Goal: Transaction & Acquisition: Book appointment/travel/reservation

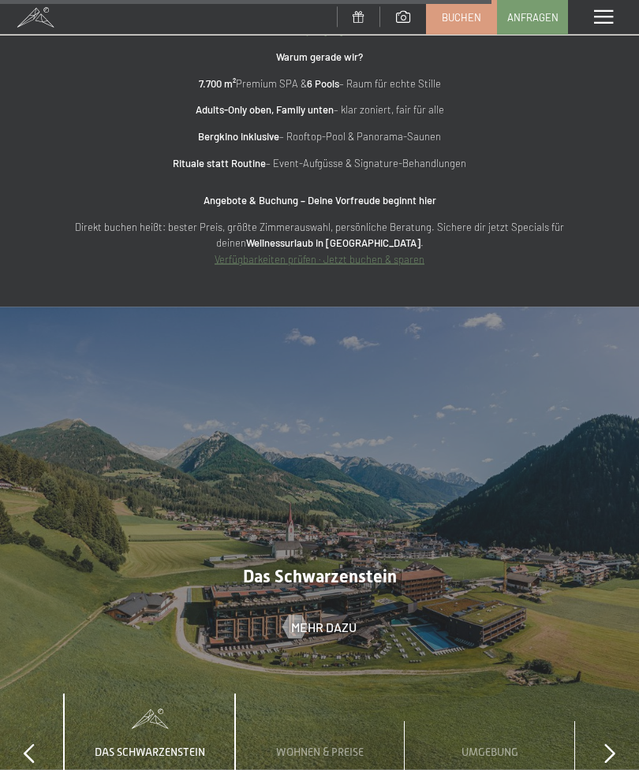
scroll to position [5151, 0]
click at [596, 695] on div "slide 1 to 3 of 4 Das Schwarzenstein Wohnen & Preise Umgebung Wichtiges" at bounding box center [319, 741] width 639 height 92
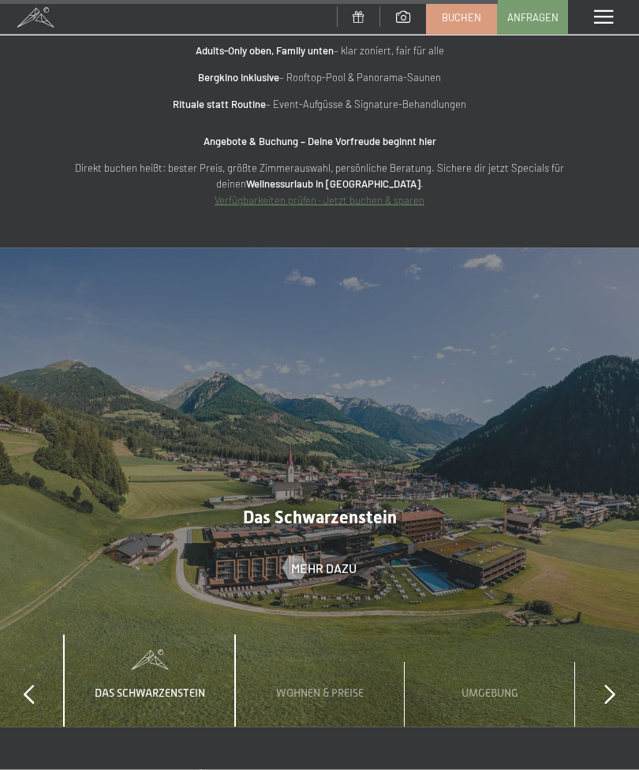
scroll to position [5217, 0]
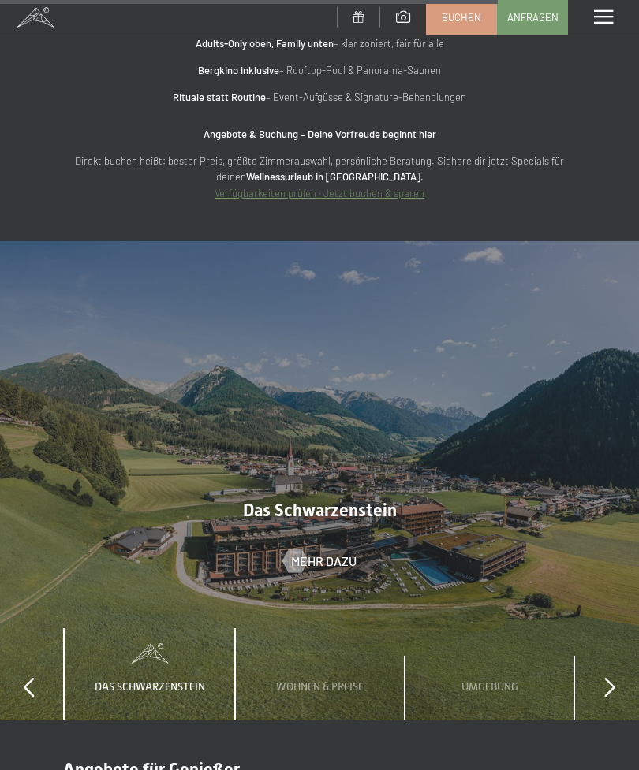
click at [323, 628] on div "Wohnen & Preise" at bounding box center [319, 674] width 111 height 92
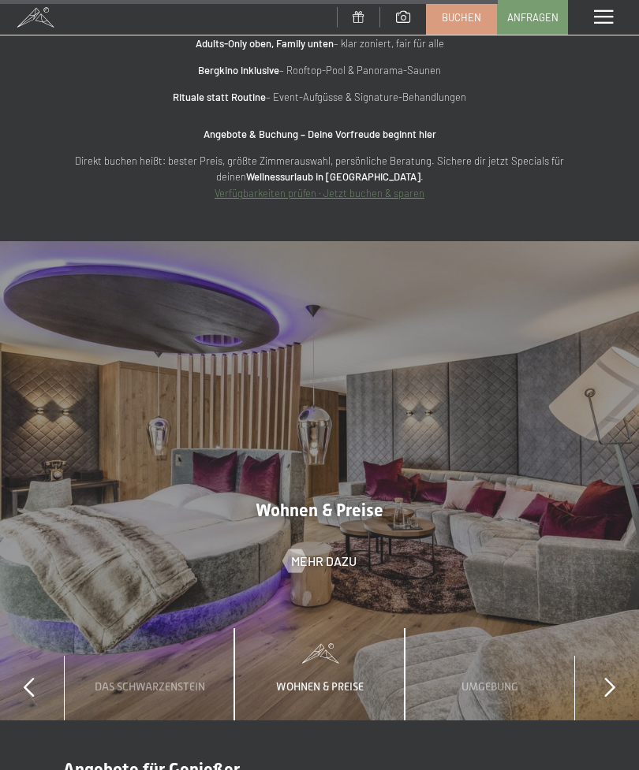
click at [158, 680] on span "Das Schwarzenstein" at bounding box center [150, 686] width 110 height 13
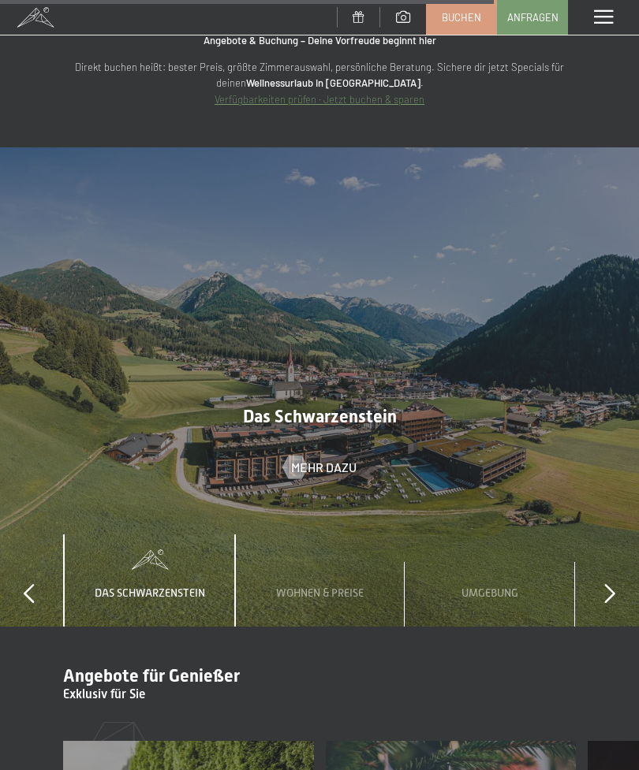
scroll to position [5309, 0]
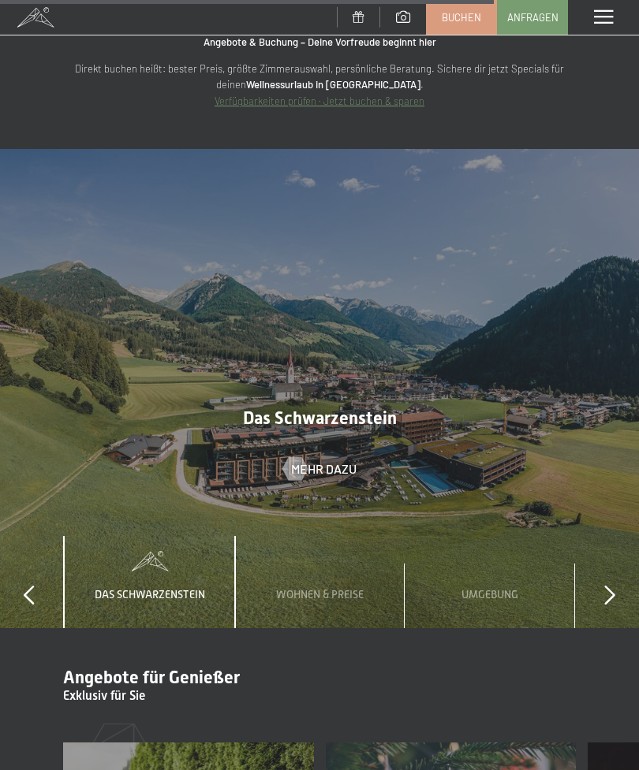
click at [339, 588] on span "Wohnen & Preise" at bounding box center [320, 594] width 88 height 13
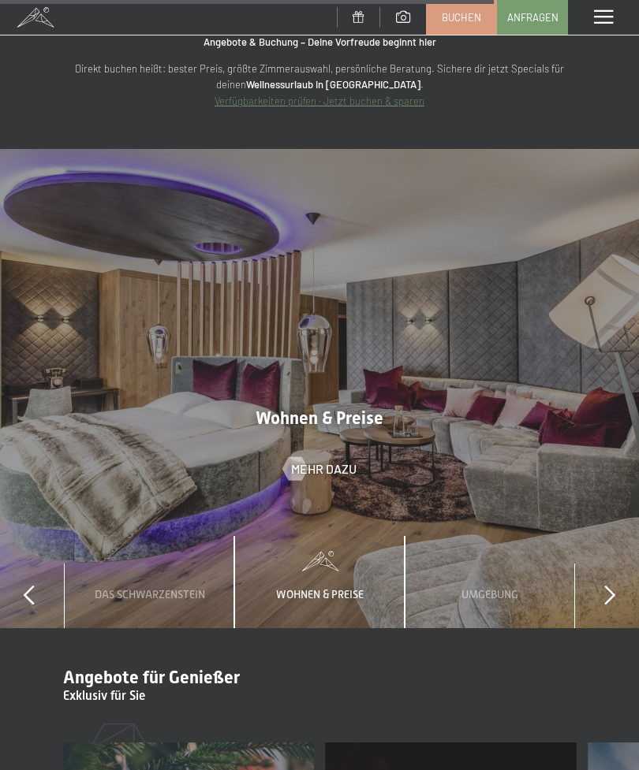
click at [339, 460] on span "Mehr dazu" at bounding box center [323, 468] width 65 height 17
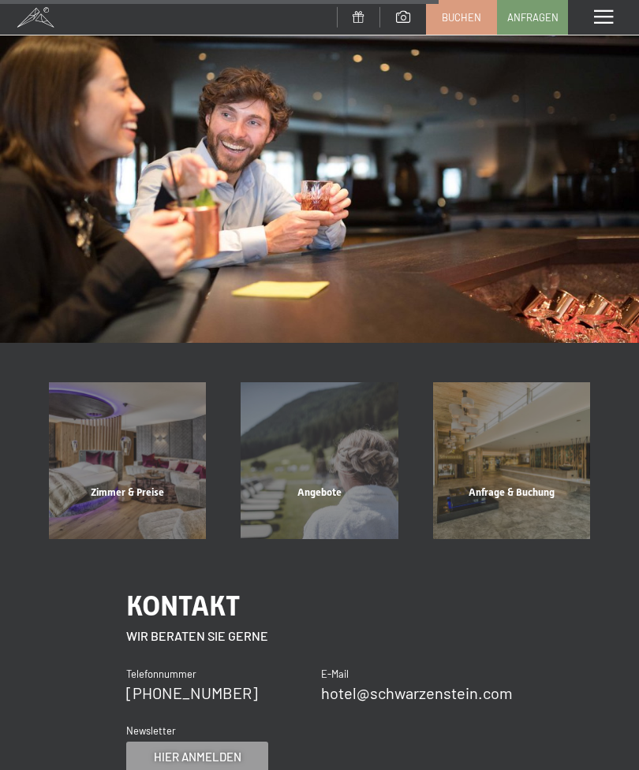
scroll to position [1176, 0]
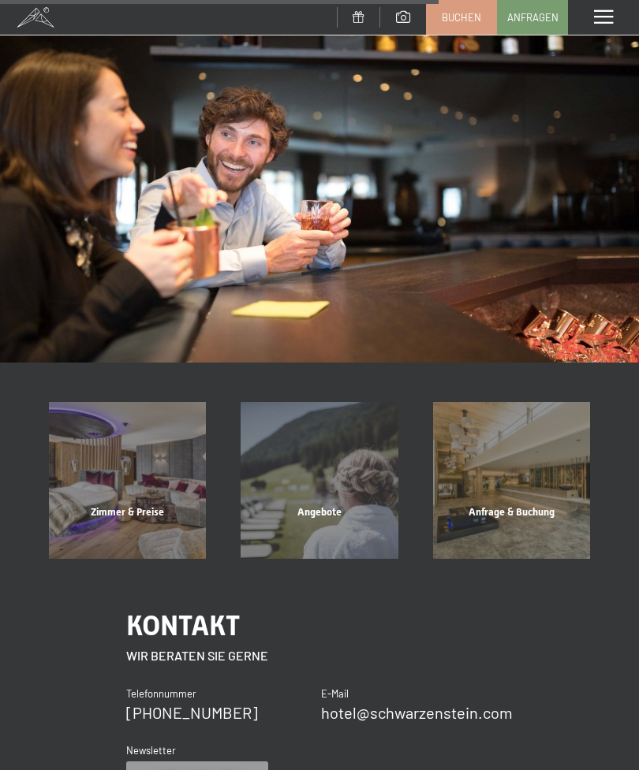
click at [548, 255] on img at bounding box center [319, 183] width 639 height 360
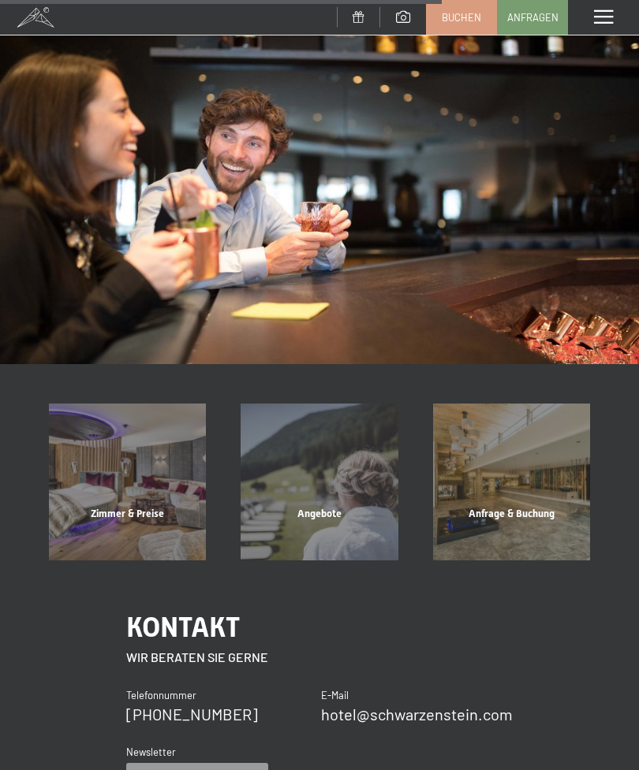
click at [300, 507] on div "Angebote" at bounding box center [319, 534] width 192 height 54
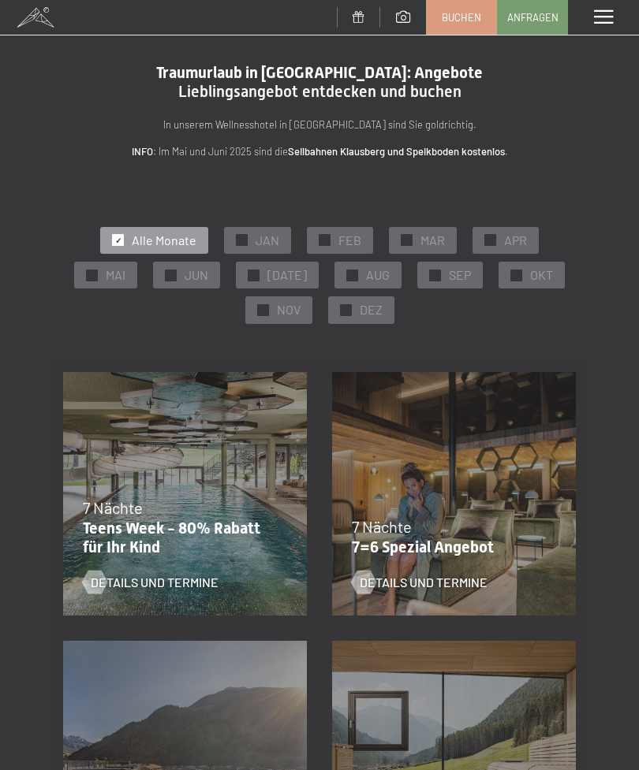
click at [360, 308] on span "DEZ" at bounding box center [371, 309] width 23 height 17
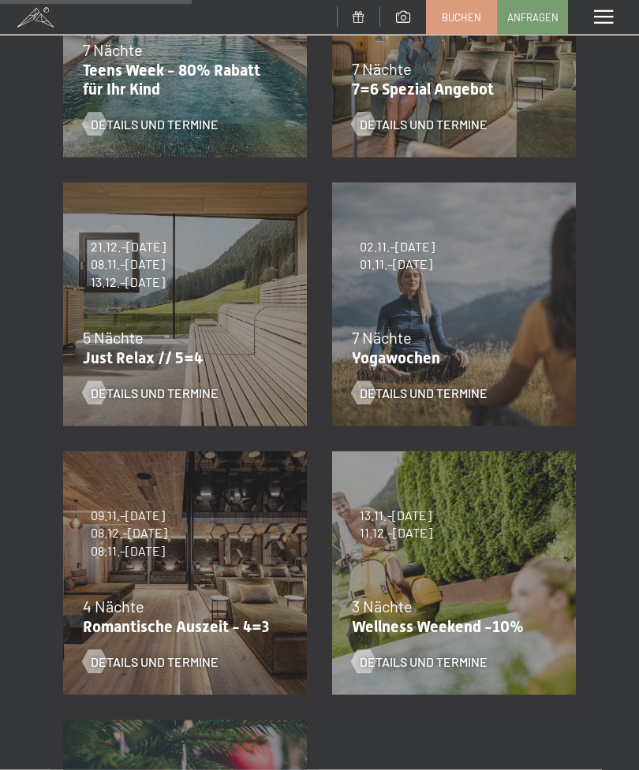
scroll to position [462, 0]
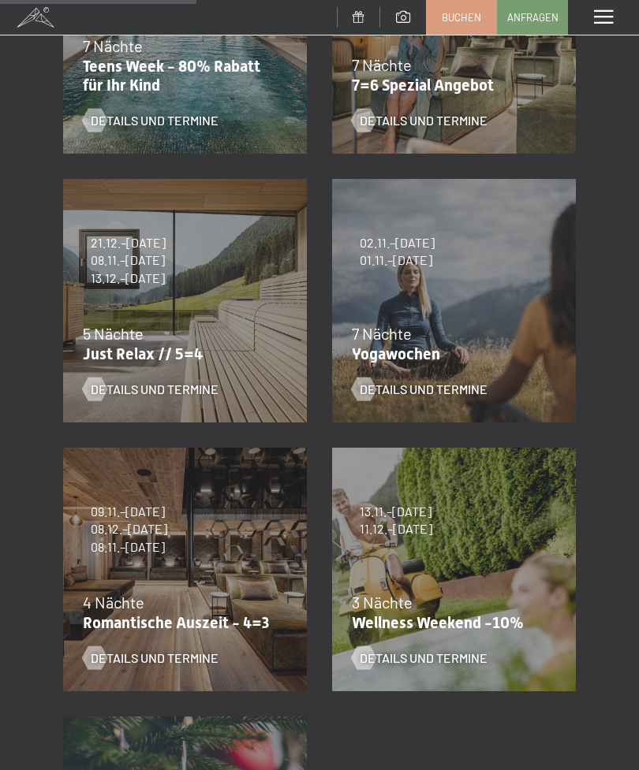
click at [139, 538] on span "08.11.–04.12.2026" at bounding box center [129, 546] width 76 height 17
click at [193, 617] on p "Romantische Auszeit - 4=3" at bounding box center [181, 622] width 196 height 19
click at [178, 657] on span "Details und Termine" at bounding box center [155, 658] width 128 height 17
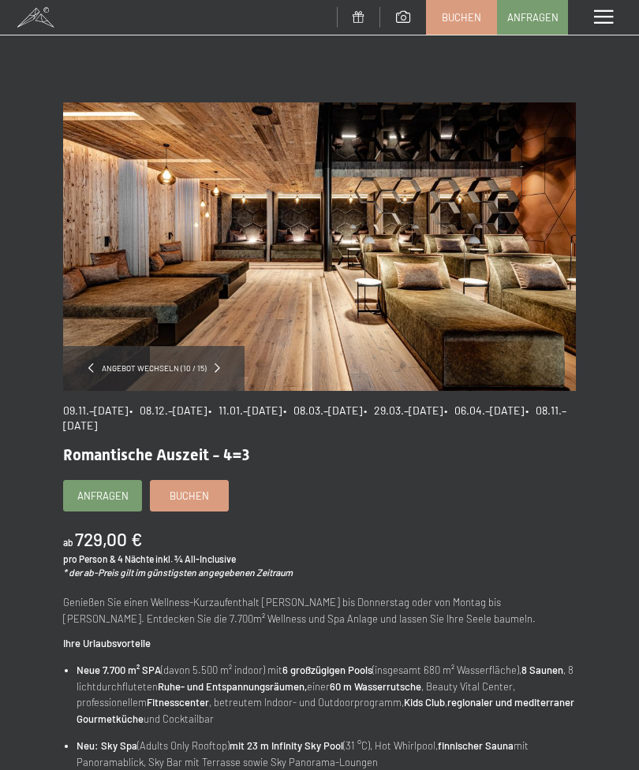
click at [207, 405] on span "• 08.12.–19.12.2025" at bounding box center [167, 410] width 77 height 13
click at [192, 501] on link "Buchen" at bounding box center [189, 496] width 77 height 30
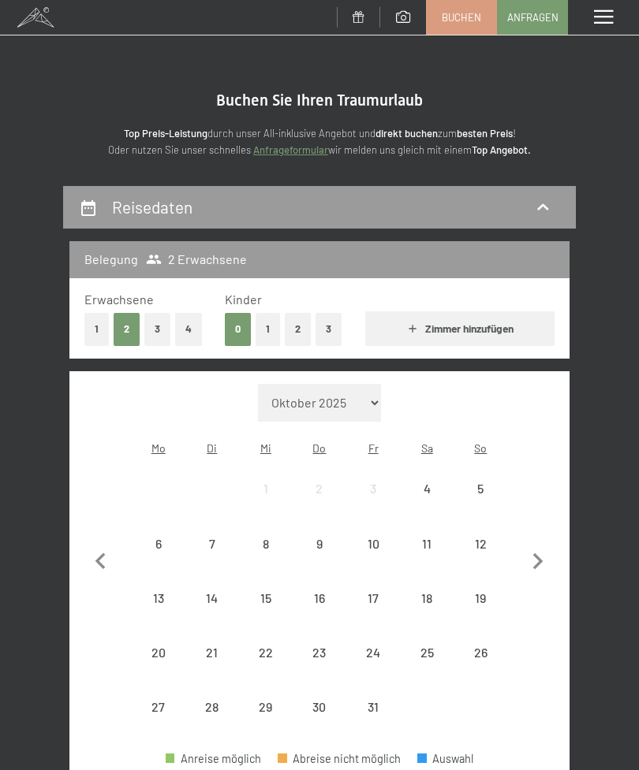
select select "[DATE]"
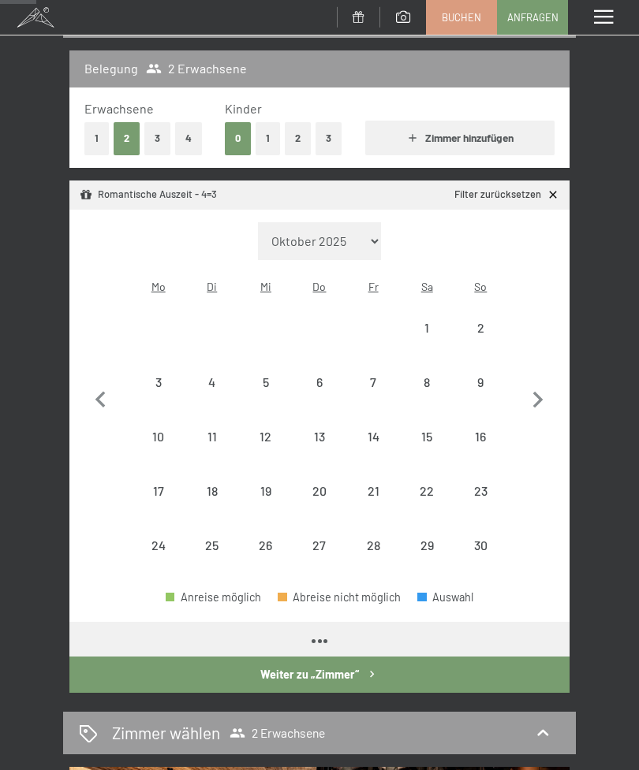
select select "[DATE]"
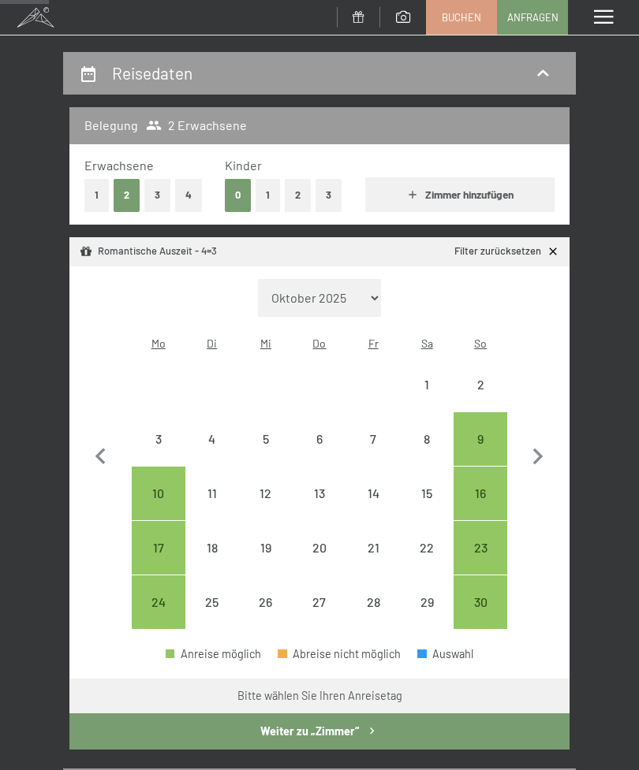
scroll to position [133, 0]
click at [539, 442] on icon "button" at bounding box center [537, 458] width 33 height 33
select select "[DATE]"
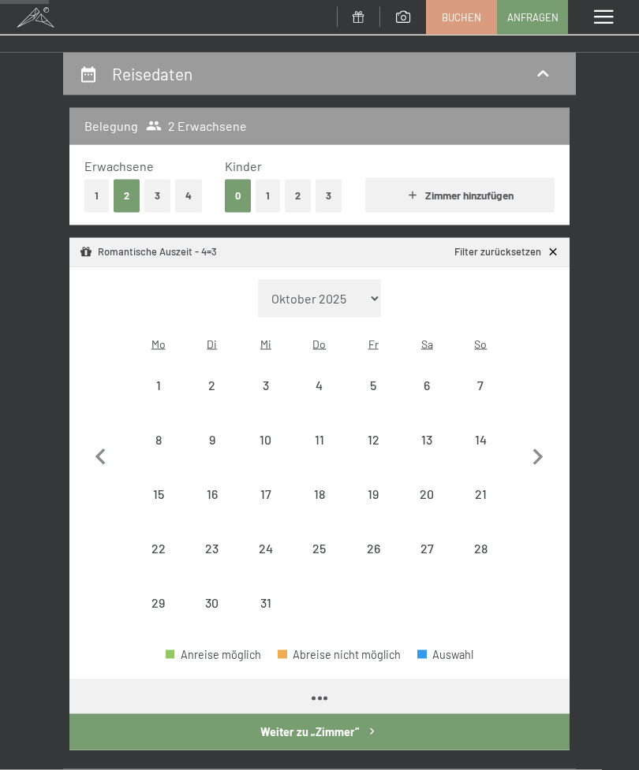
scroll to position [134, 0]
select select "[DATE]"
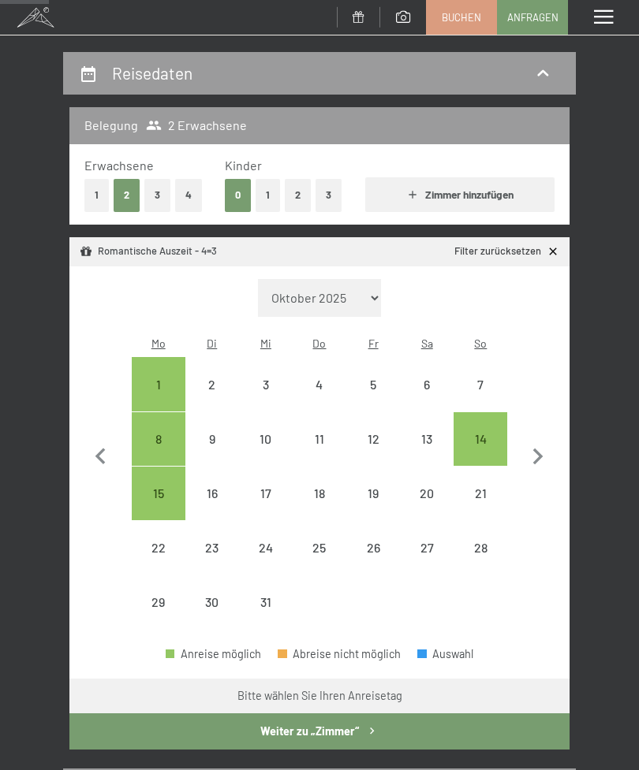
click at [486, 433] on div "14" at bounding box center [480, 458] width 50 height 50
select select "[DATE]"
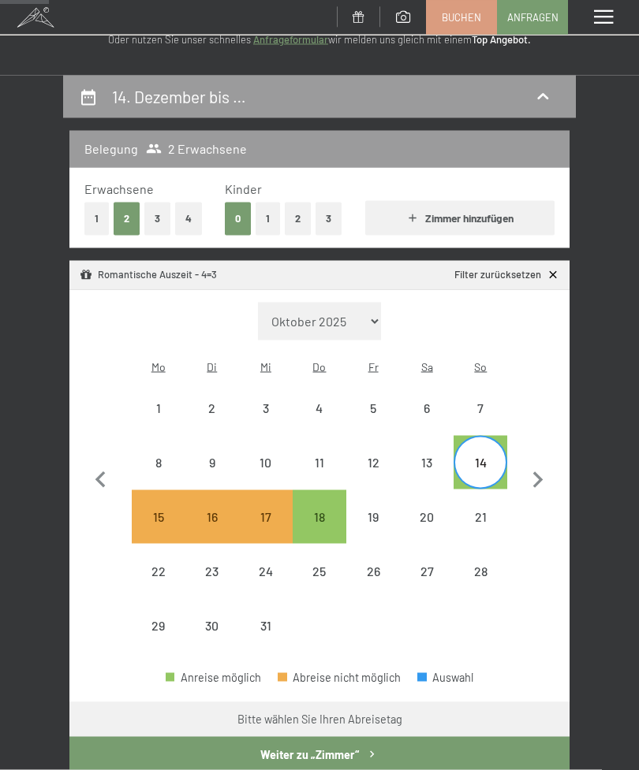
scroll to position [104, 0]
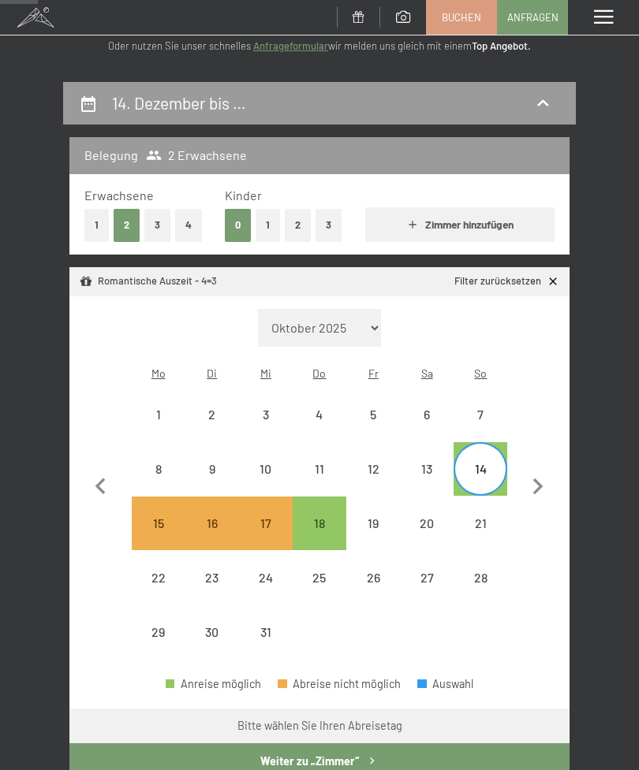
click at [158, 517] on div "15" at bounding box center [158, 542] width 50 height 50
select select "[DATE]"
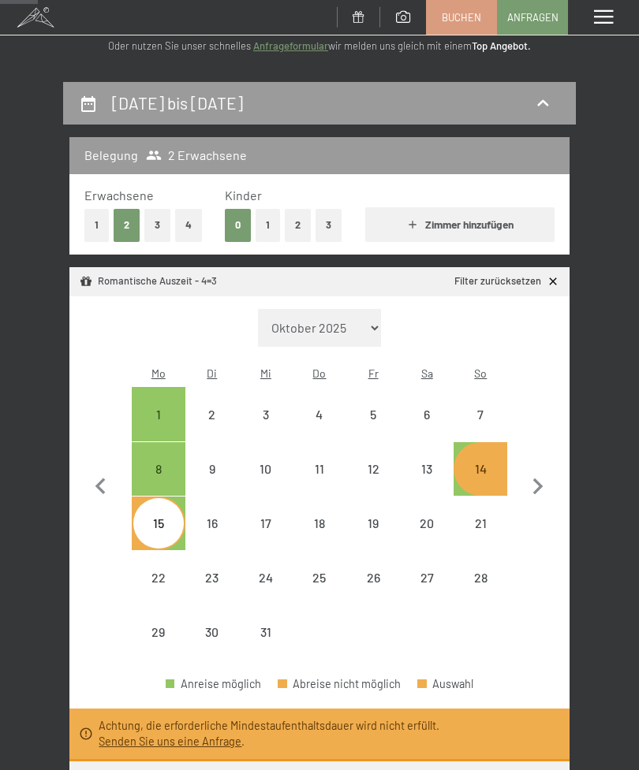
select select "[DATE]"
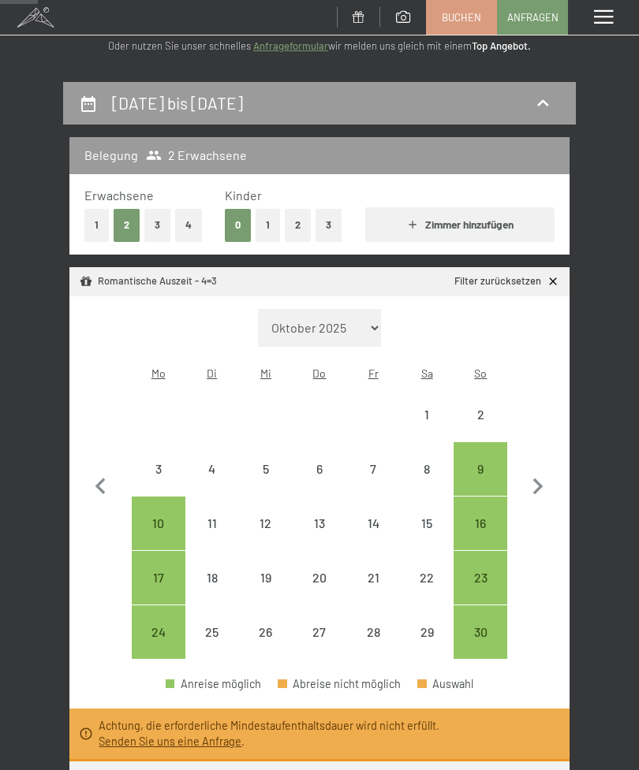
click at [548, 482] on icon "button" at bounding box center [537, 487] width 33 height 33
select select "[DATE]"
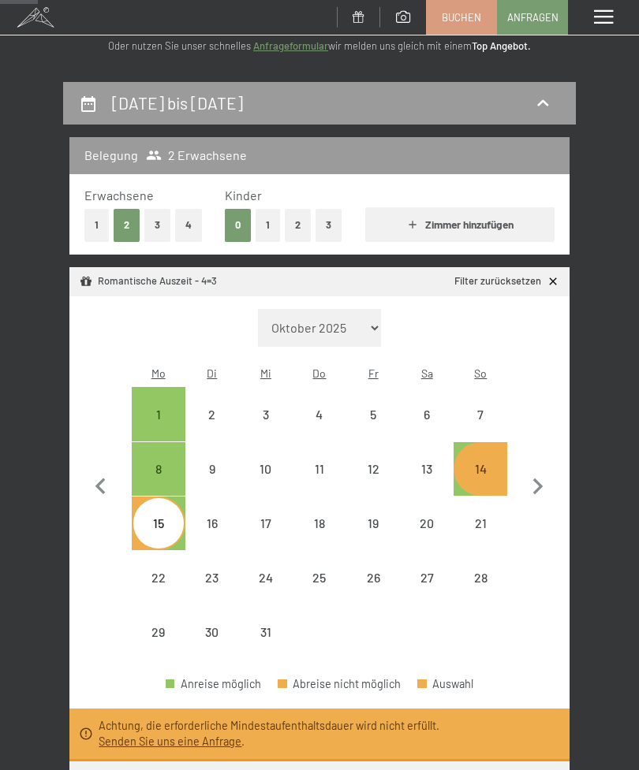
click at [564, 429] on div "Monat/Jahr [DATE] [DATE] [DATE] [DATE] [DATE] [PERSON_NAME][DATE] [DATE] [DATE]…" at bounding box center [319, 484] width 500 height 376
click at [557, 275] on icon at bounding box center [552, 281] width 13 height 13
select select "[DATE]"
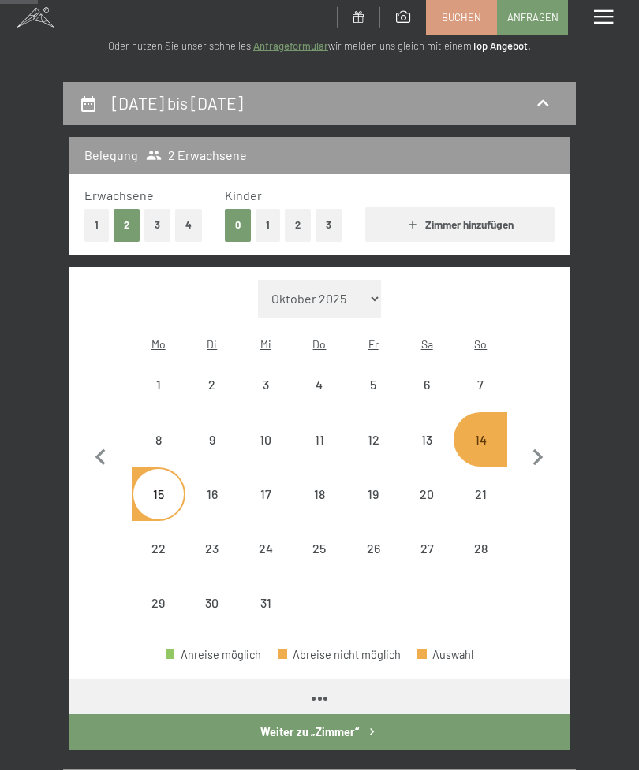
select select "[DATE]"
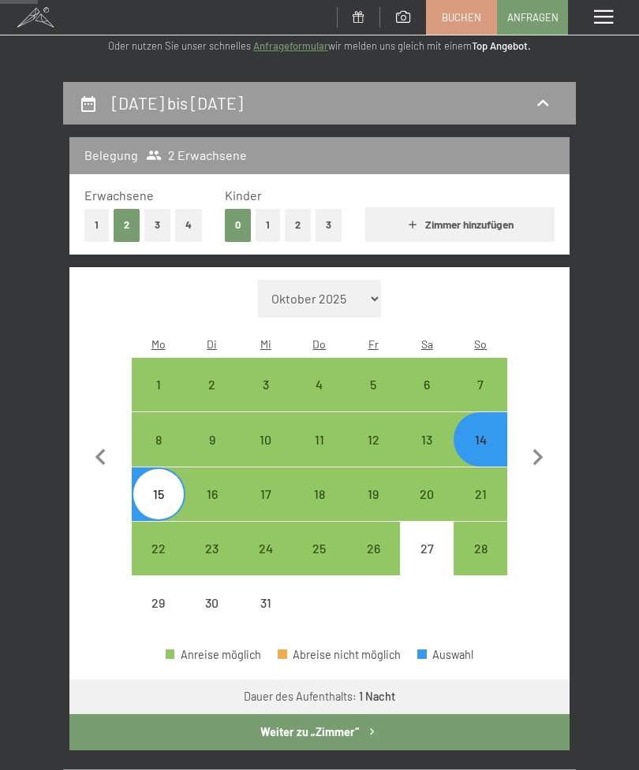
click at [545, 452] on icon "button" at bounding box center [537, 458] width 33 height 33
select select "[DATE]"
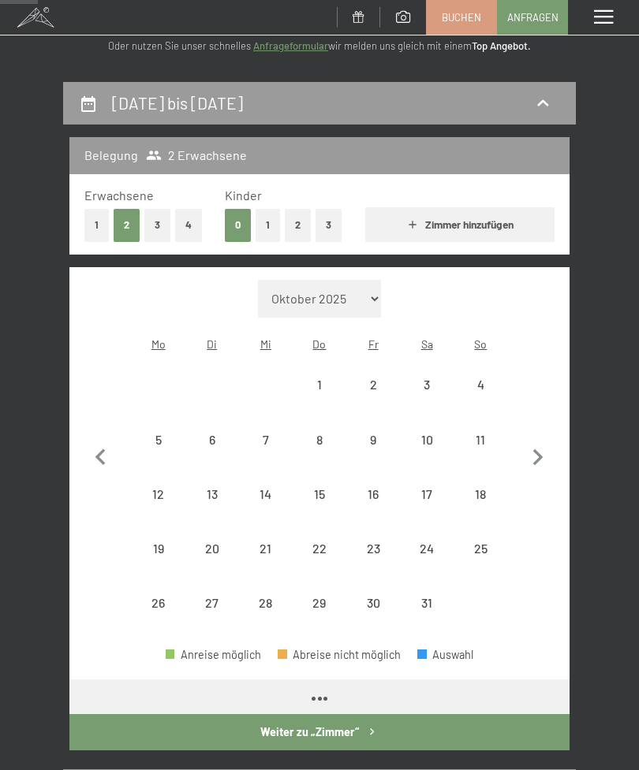
select select "[DATE]"
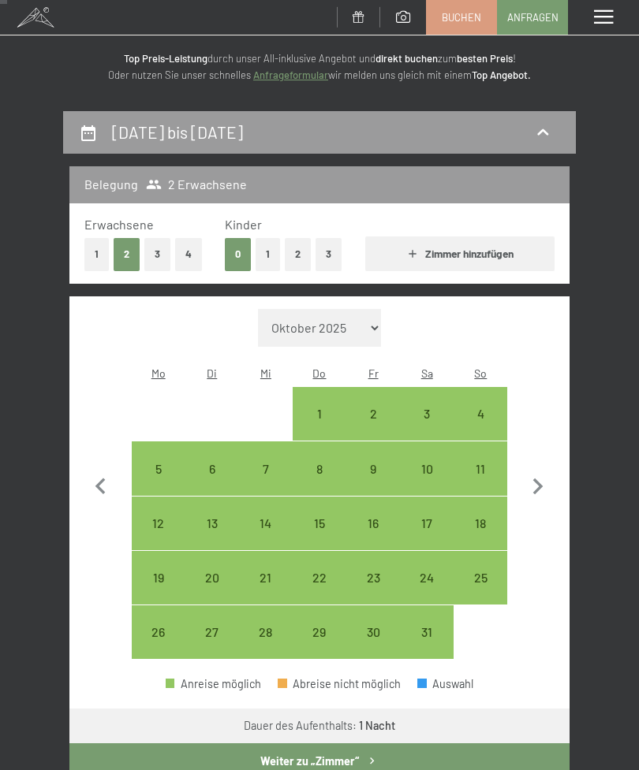
scroll to position [76, 0]
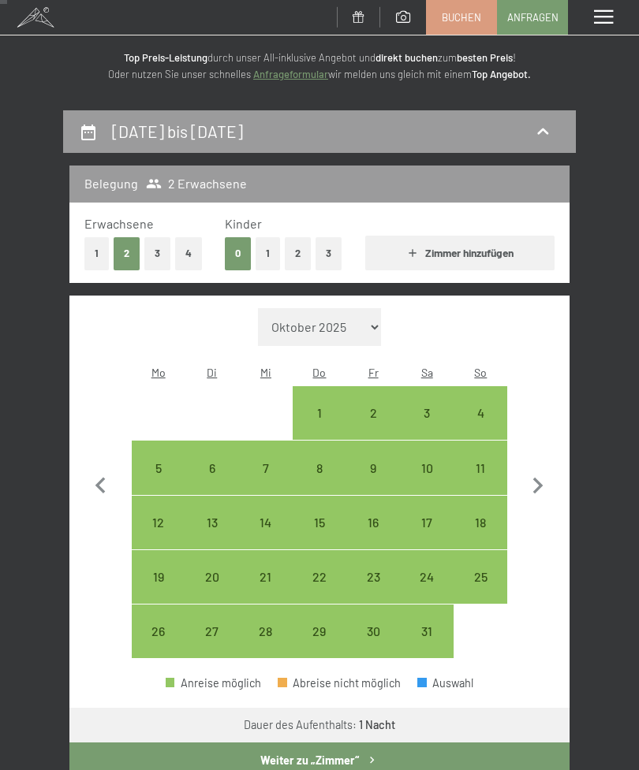
click at [119, 467] on div "Monat/Jahr [DATE] [DATE] [DATE] [DATE] [DATE] [PERSON_NAME][DATE] [DATE] [DATE]…" at bounding box center [319, 483] width 470 height 351
click at [88, 470] on icon "button" at bounding box center [100, 486] width 33 height 33
select select "[DATE]"
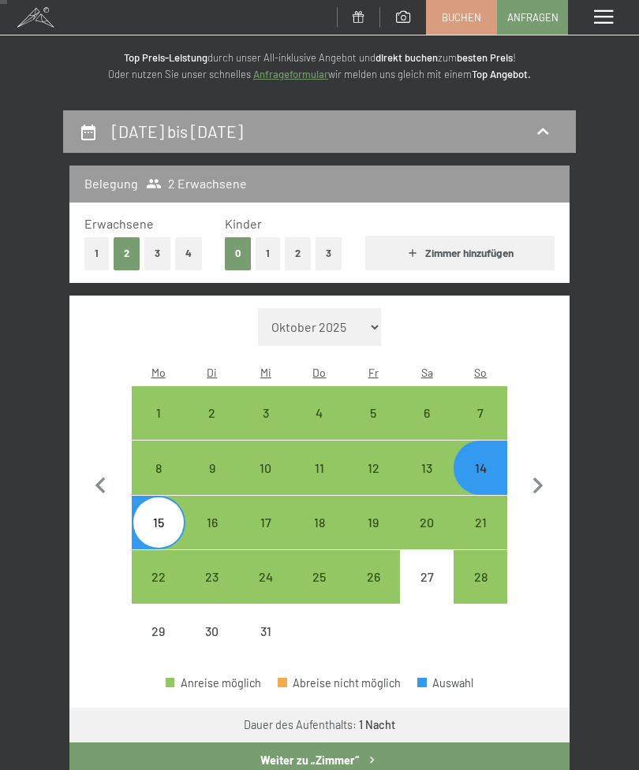
click at [203, 516] on div "16" at bounding box center [212, 541] width 50 height 50
select select "[DATE]"
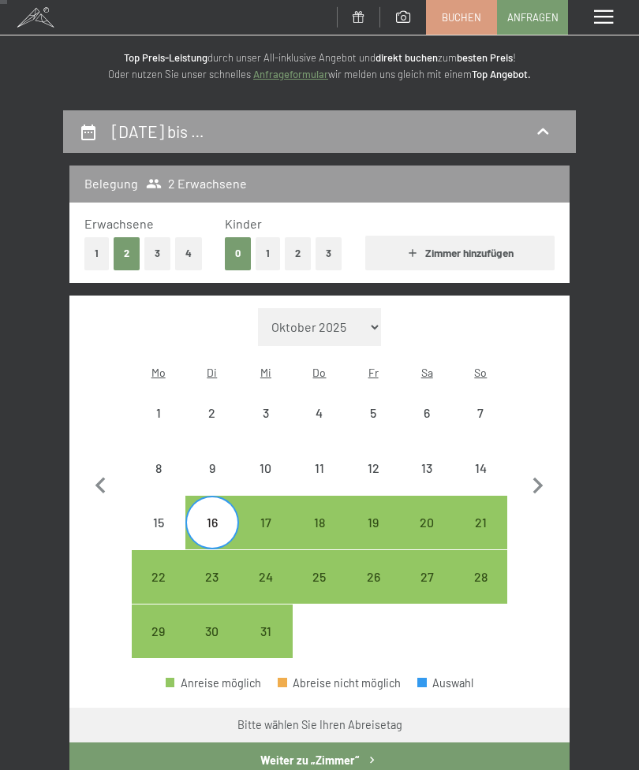
click at [486, 462] on div "14" at bounding box center [480, 487] width 50 height 50
select select "[DATE]"
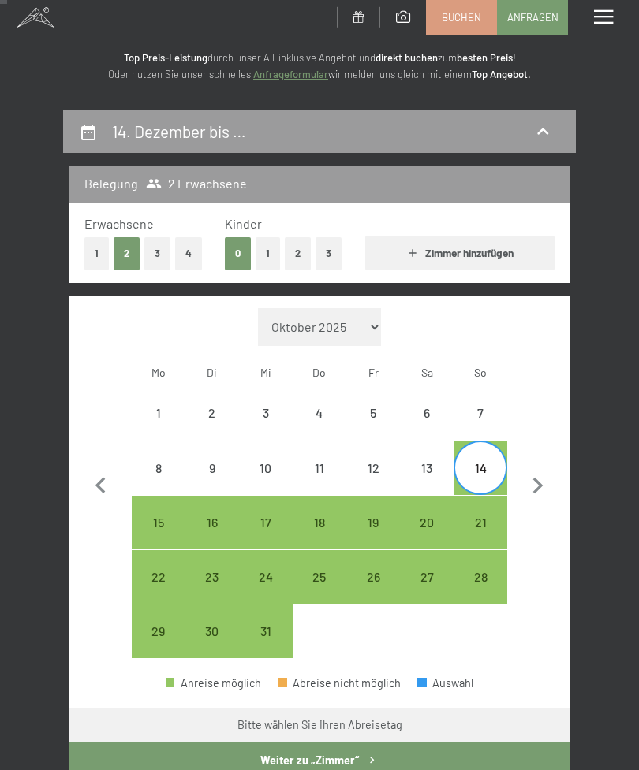
click at [155, 516] on div "15" at bounding box center [158, 541] width 50 height 50
select select "[DATE]"
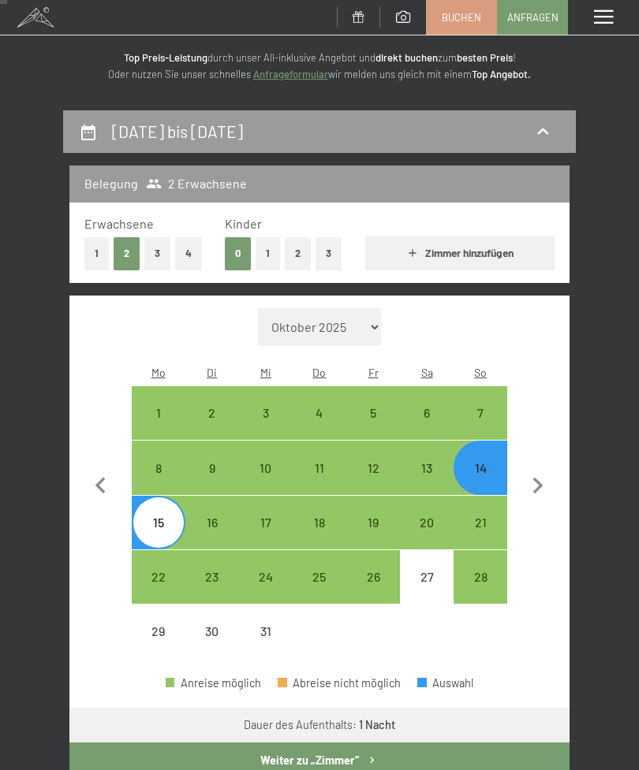
click at [200, 516] on div "16" at bounding box center [212, 541] width 50 height 50
select select "[DATE]"
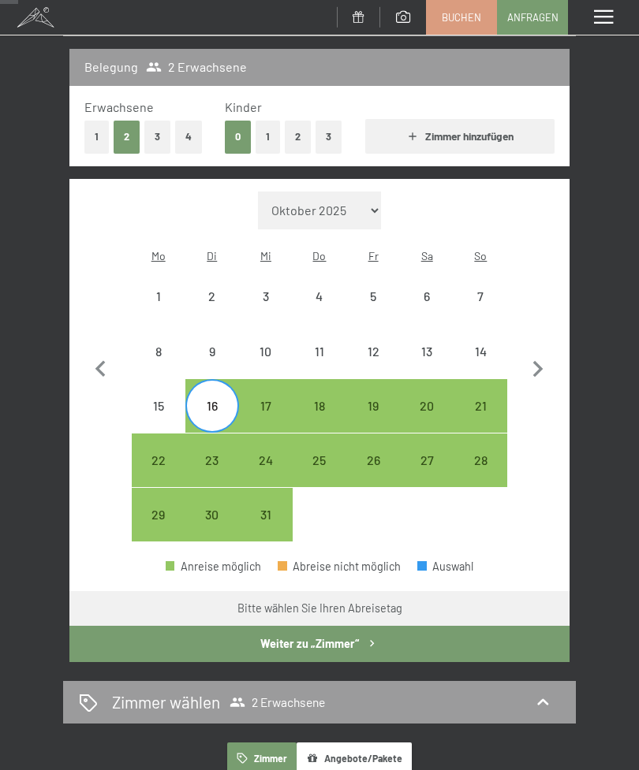
scroll to position [184, 0]
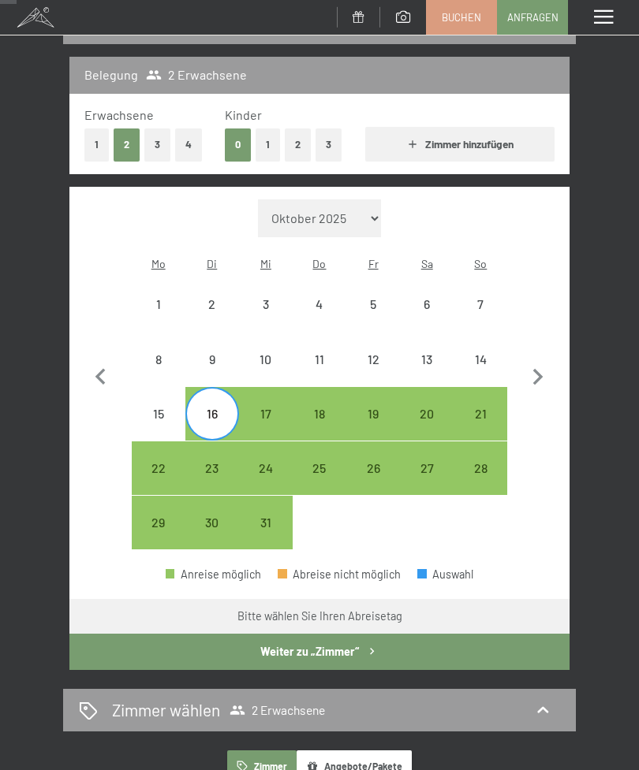
click at [482, 353] on div "14" at bounding box center [480, 378] width 50 height 50
select select "[DATE]"
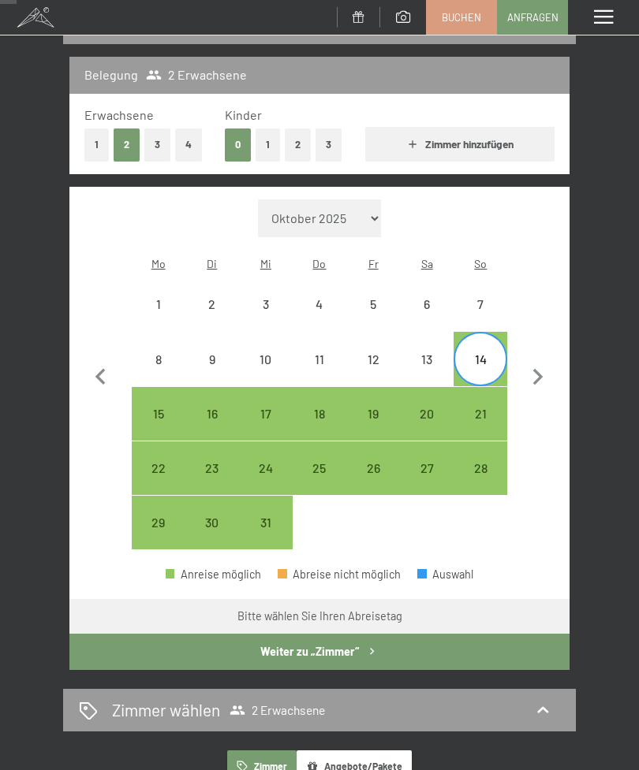
click at [211, 408] on div "16" at bounding box center [212, 433] width 50 height 50
select select "[DATE]"
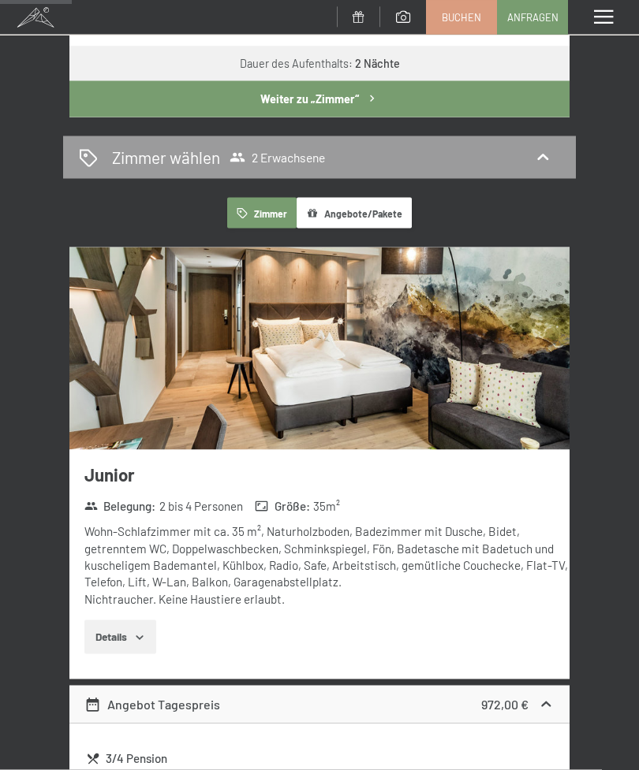
scroll to position [741, 0]
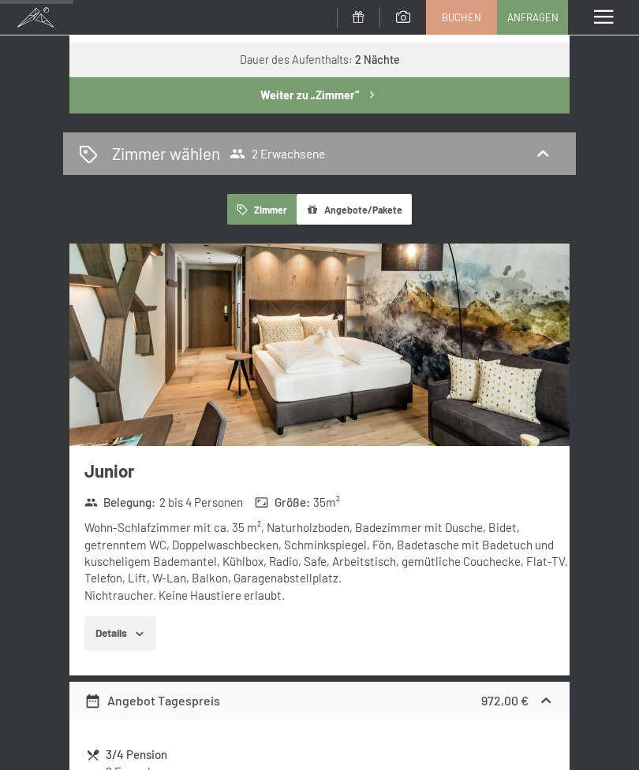
click at [146, 628] on icon "button" at bounding box center [139, 634] width 13 height 13
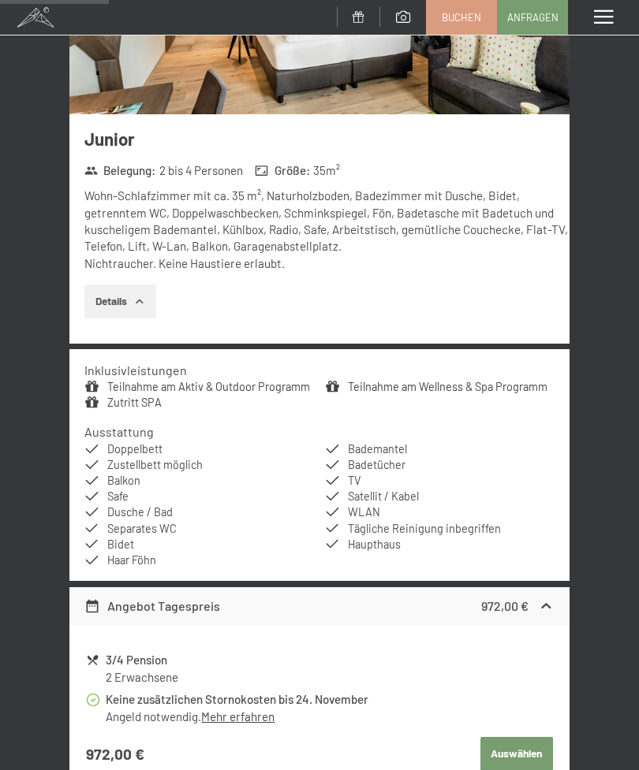
scroll to position [1151, 0]
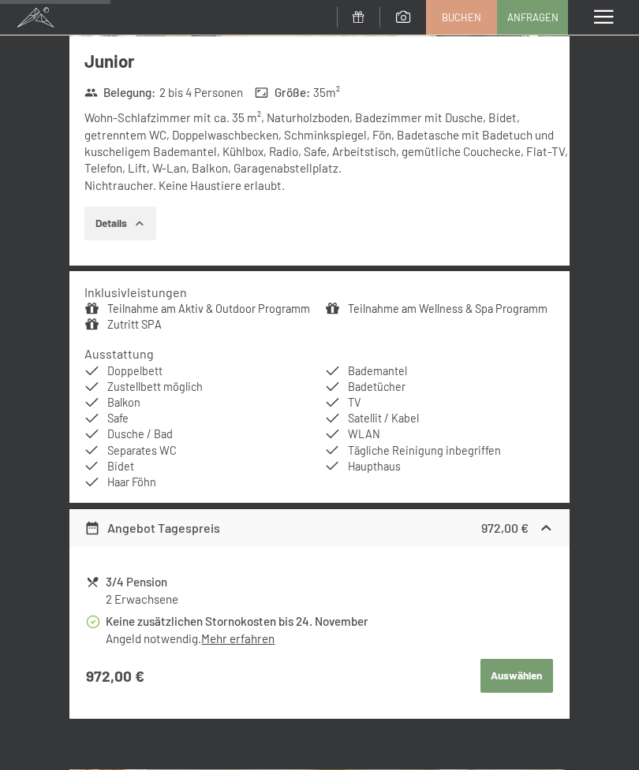
click at [523, 659] on button "Auswählen" at bounding box center [516, 676] width 73 height 35
select select "[DATE]"
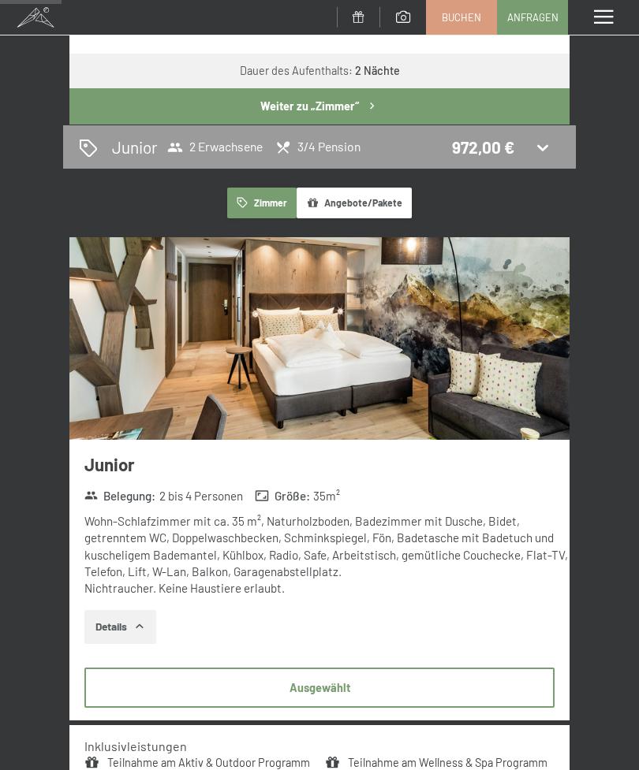
scroll to position [732, 0]
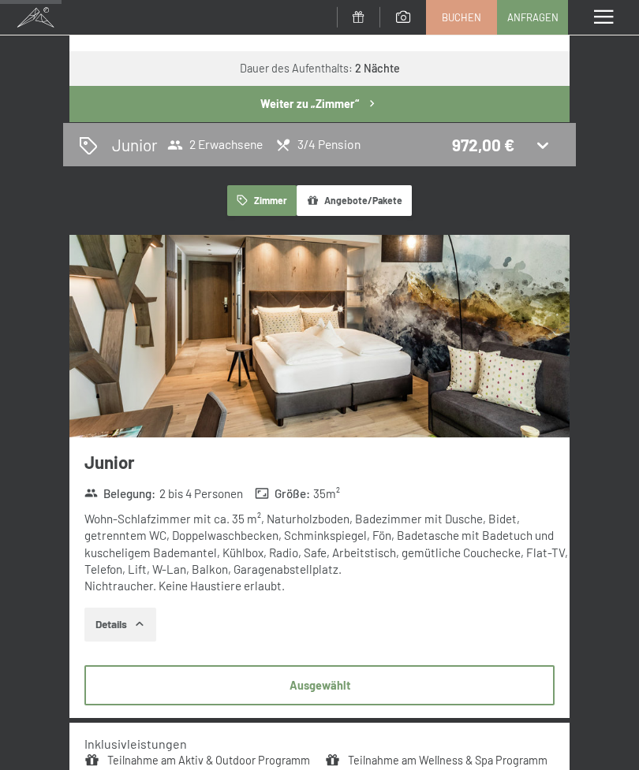
click at [351, 674] on button "Ausgewählt" at bounding box center [319, 684] width 470 height 39
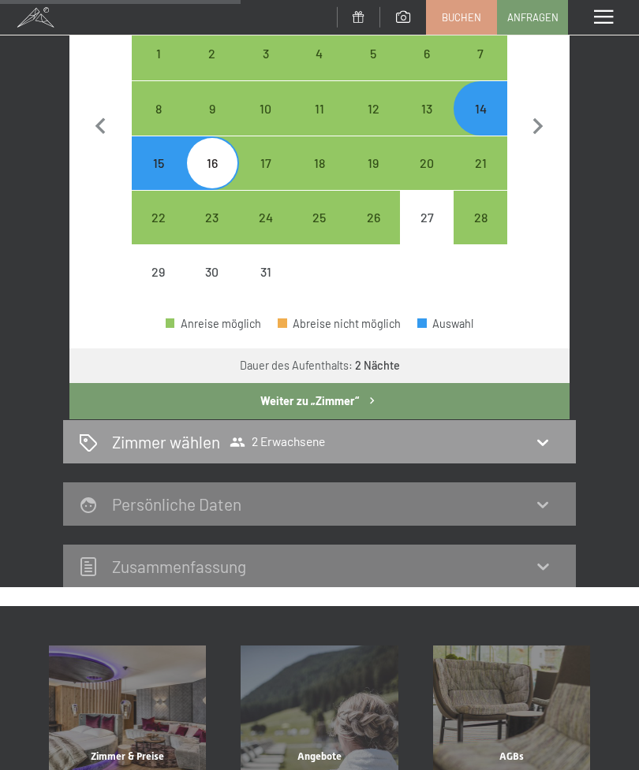
scroll to position [449, 0]
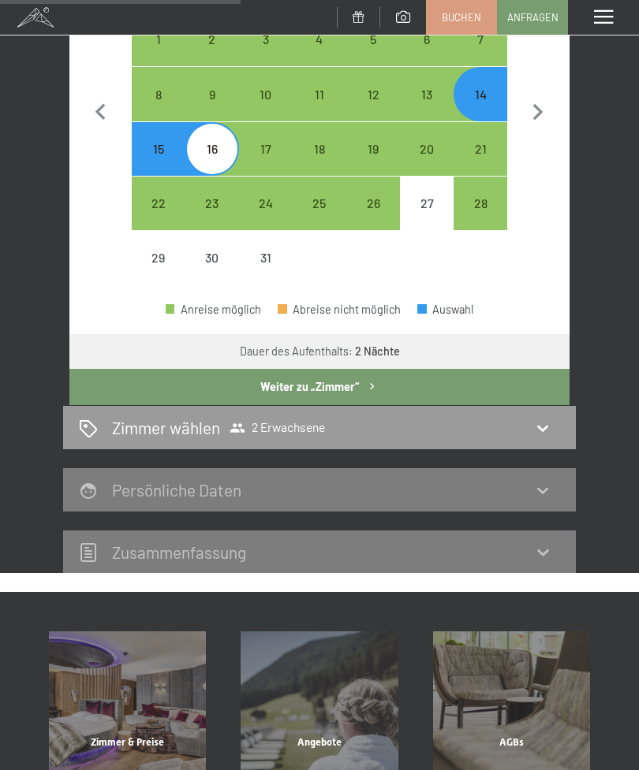
click at [547, 422] on icon at bounding box center [542, 428] width 19 height 19
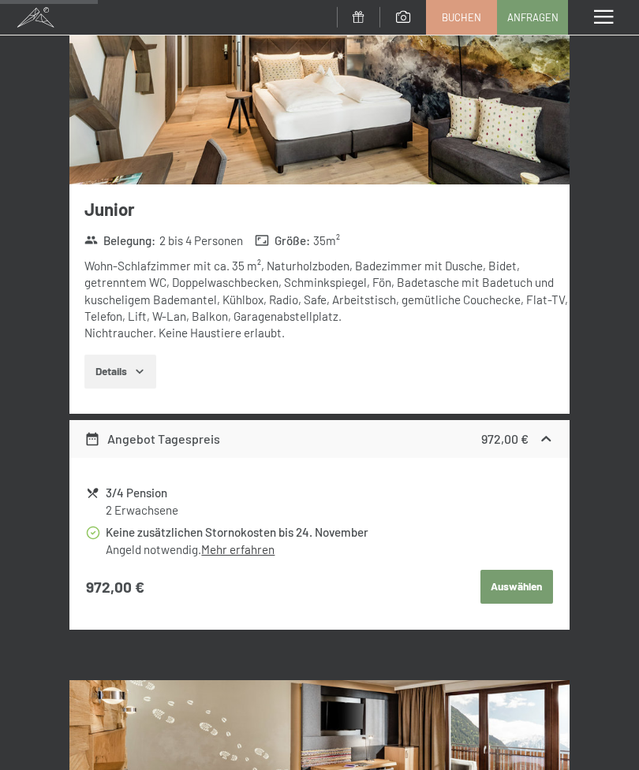
scroll to position [989, 0]
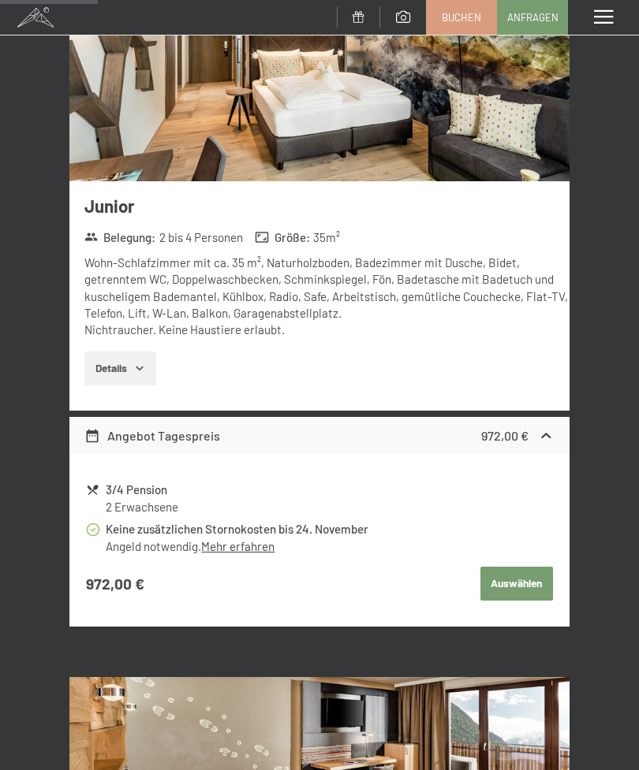
click at [153, 352] on button "Details" at bounding box center [120, 369] width 72 height 35
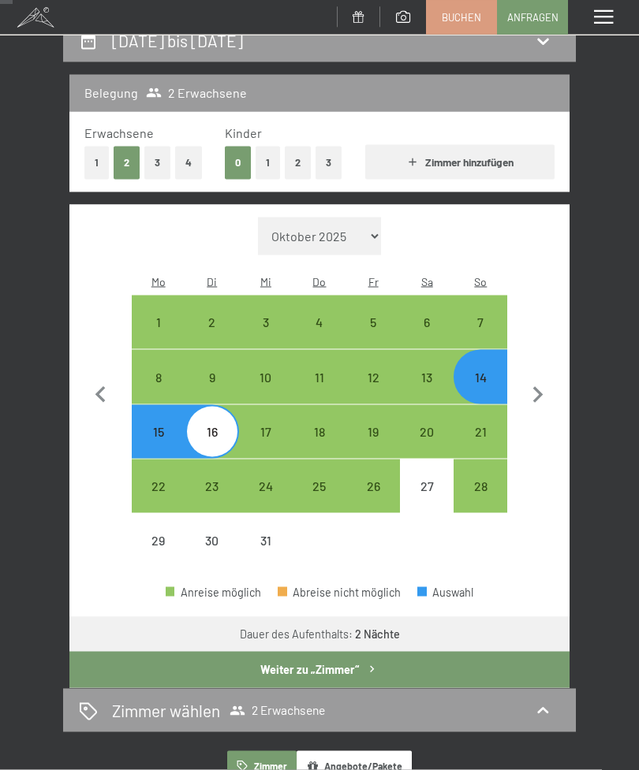
scroll to position [134, 0]
